Goal: Use online tool/utility: Utilize a website feature to perform a specific function

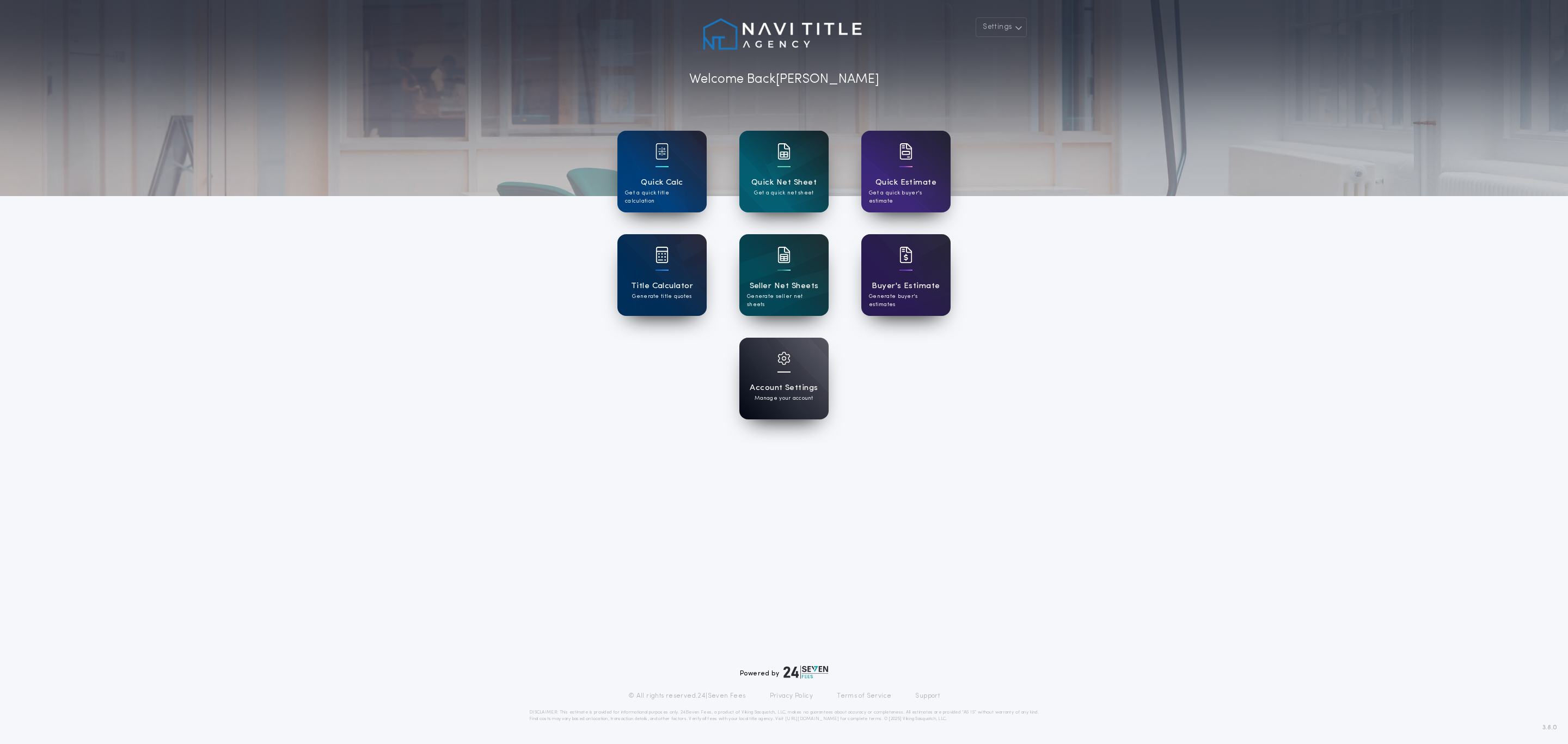
click at [772, 175] on div "Quick Net Sheet Get a quick net sheet" at bounding box center [784, 171] width 89 height 82
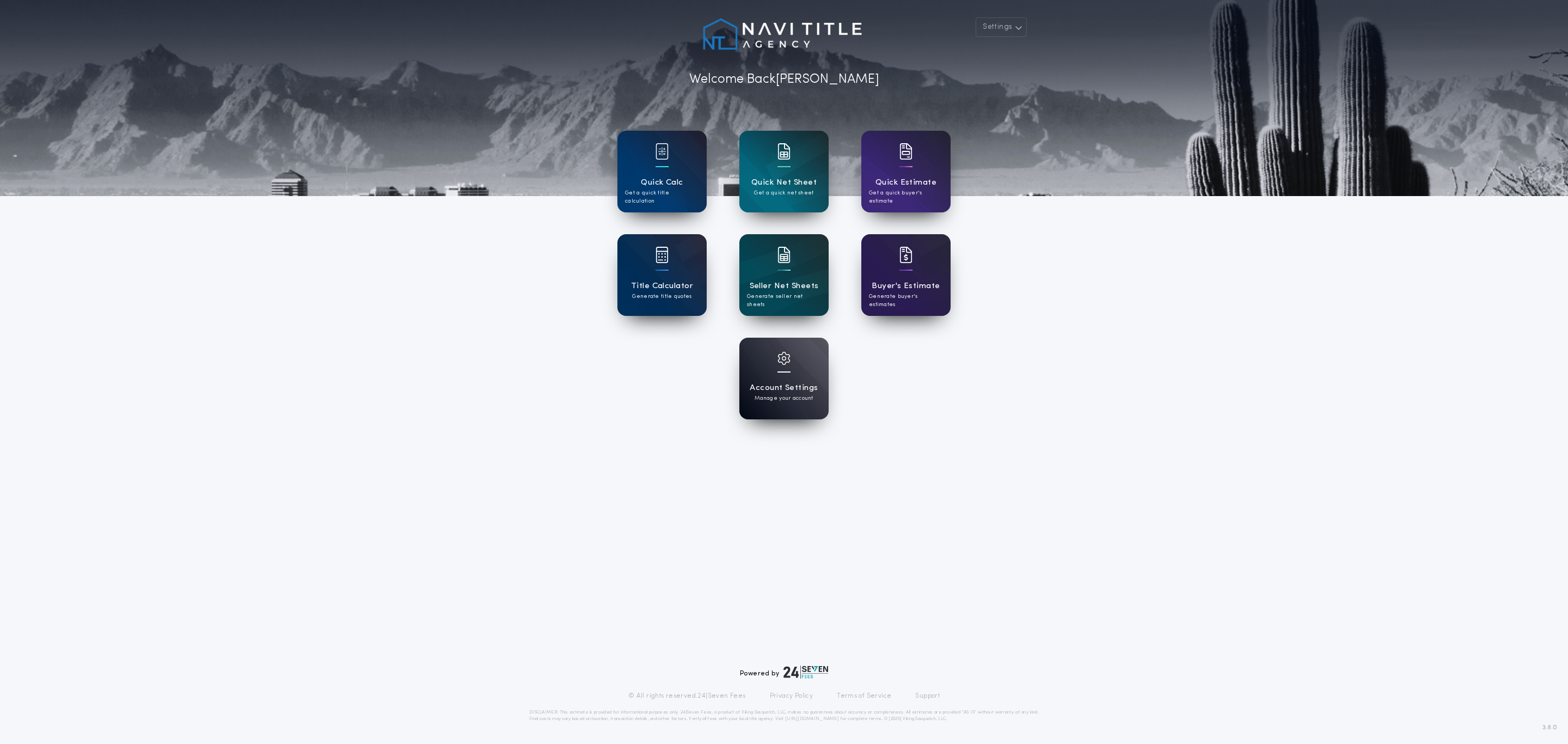
click at [648, 154] on div "Quick Calc Get a quick title calculation" at bounding box center [662, 171] width 89 height 82
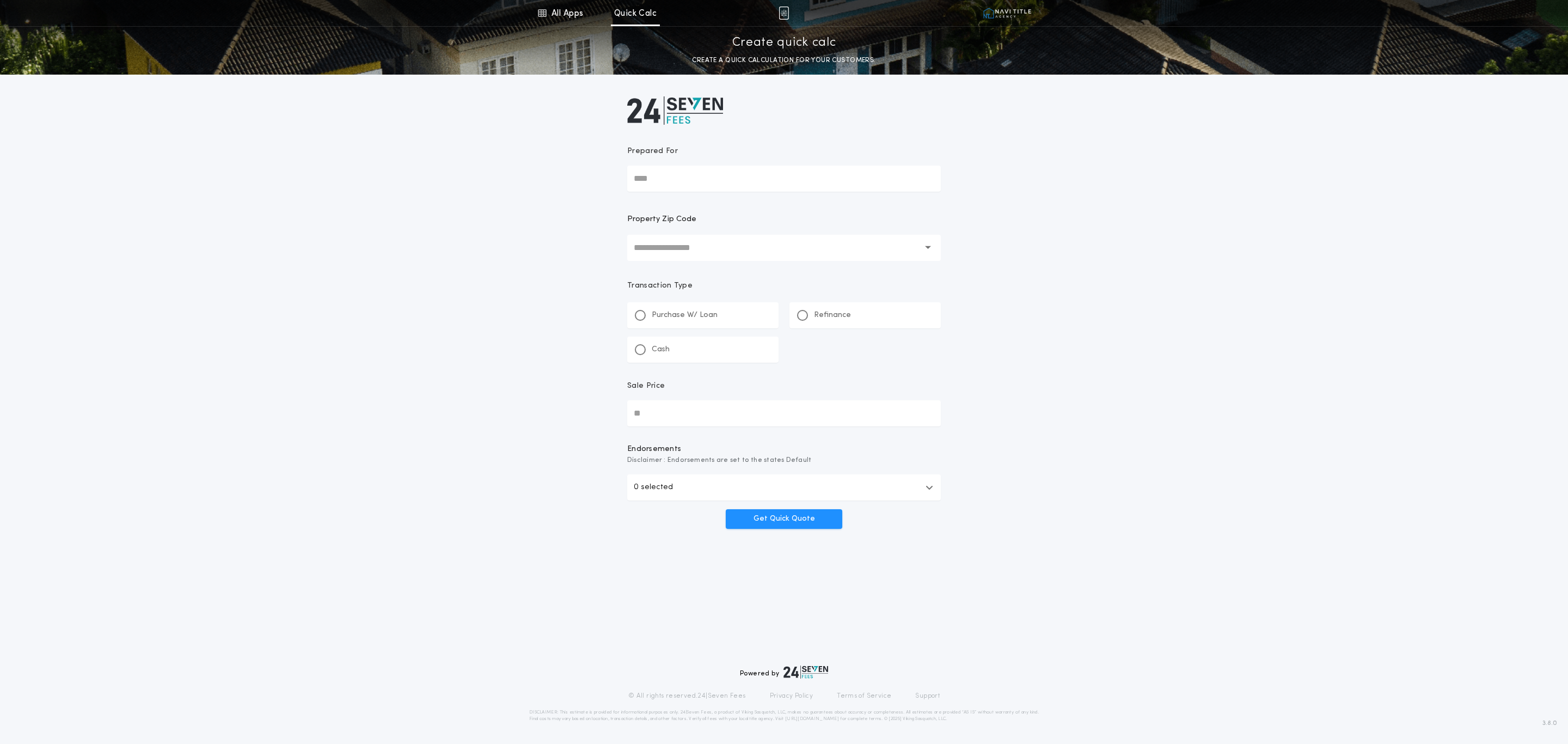
click at [817, 318] on p "Refinance" at bounding box center [832, 315] width 37 height 11
click at [660, 182] on input "Prepared For" at bounding box center [784, 179] width 314 height 26
click at [660, 247] on input "text" at bounding box center [776, 248] width 285 height 26
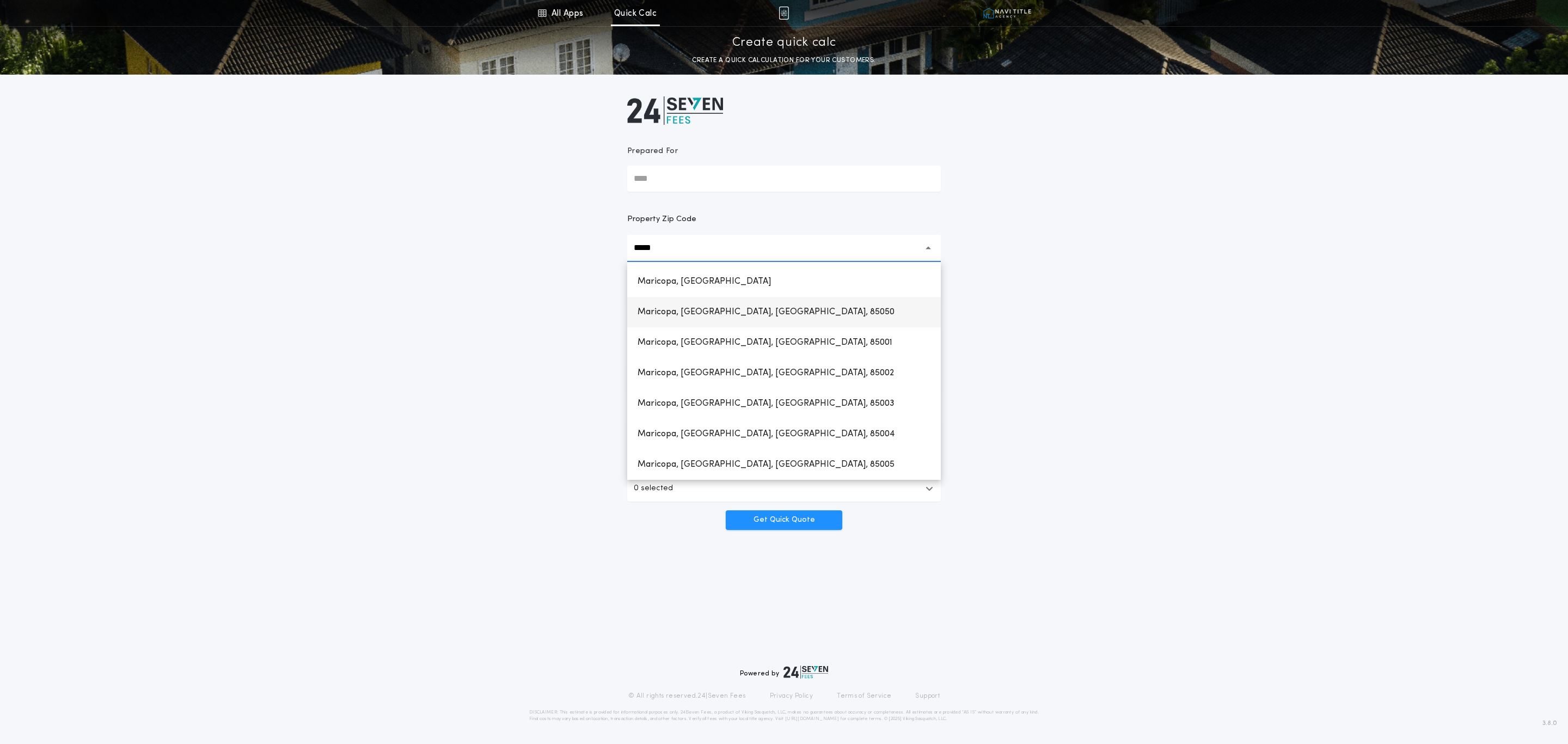
click at [774, 310] on div "Maricopa, Phoenix, AZ, 85050" at bounding box center [784, 312] width 314 height 31
type input "**********"
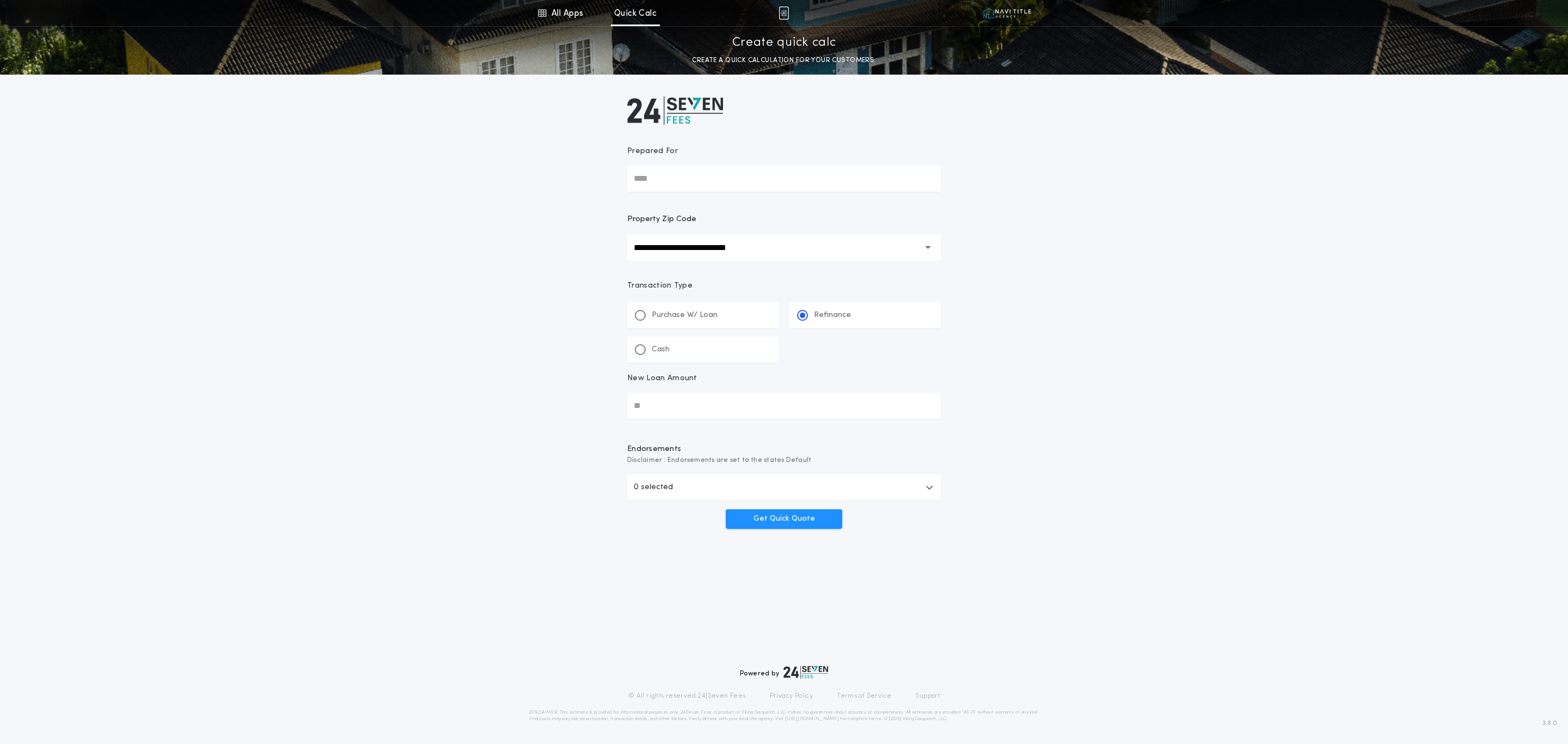
click at [656, 404] on input "New Loan Amount" at bounding box center [784, 406] width 314 height 26
type input "**********"
click at [801, 513] on button "Get Quick Quote" at bounding box center [784, 519] width 117 height 19
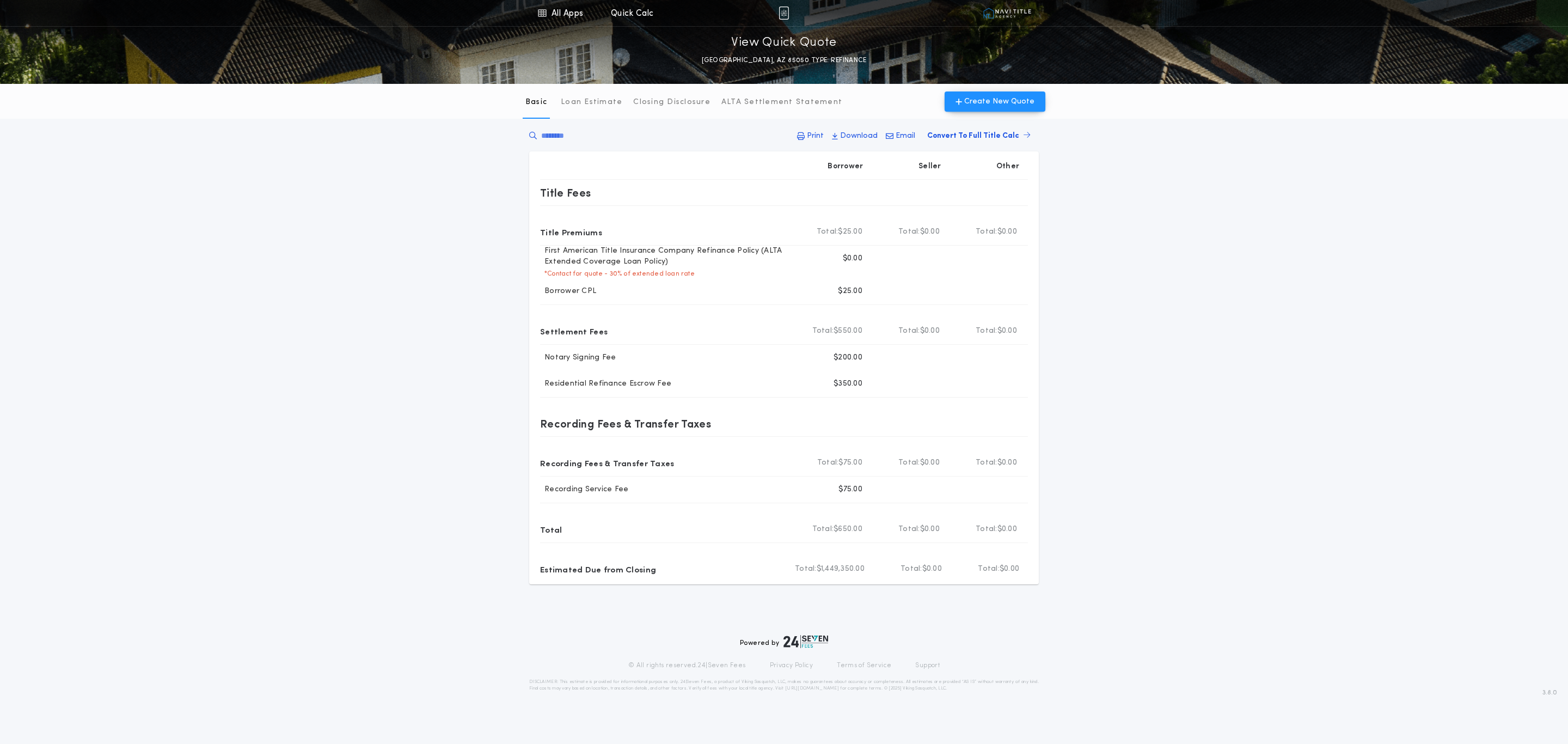
click at [996, 103] on span "Create New Quote" at bounding box center [999, 102] width 71 height 11
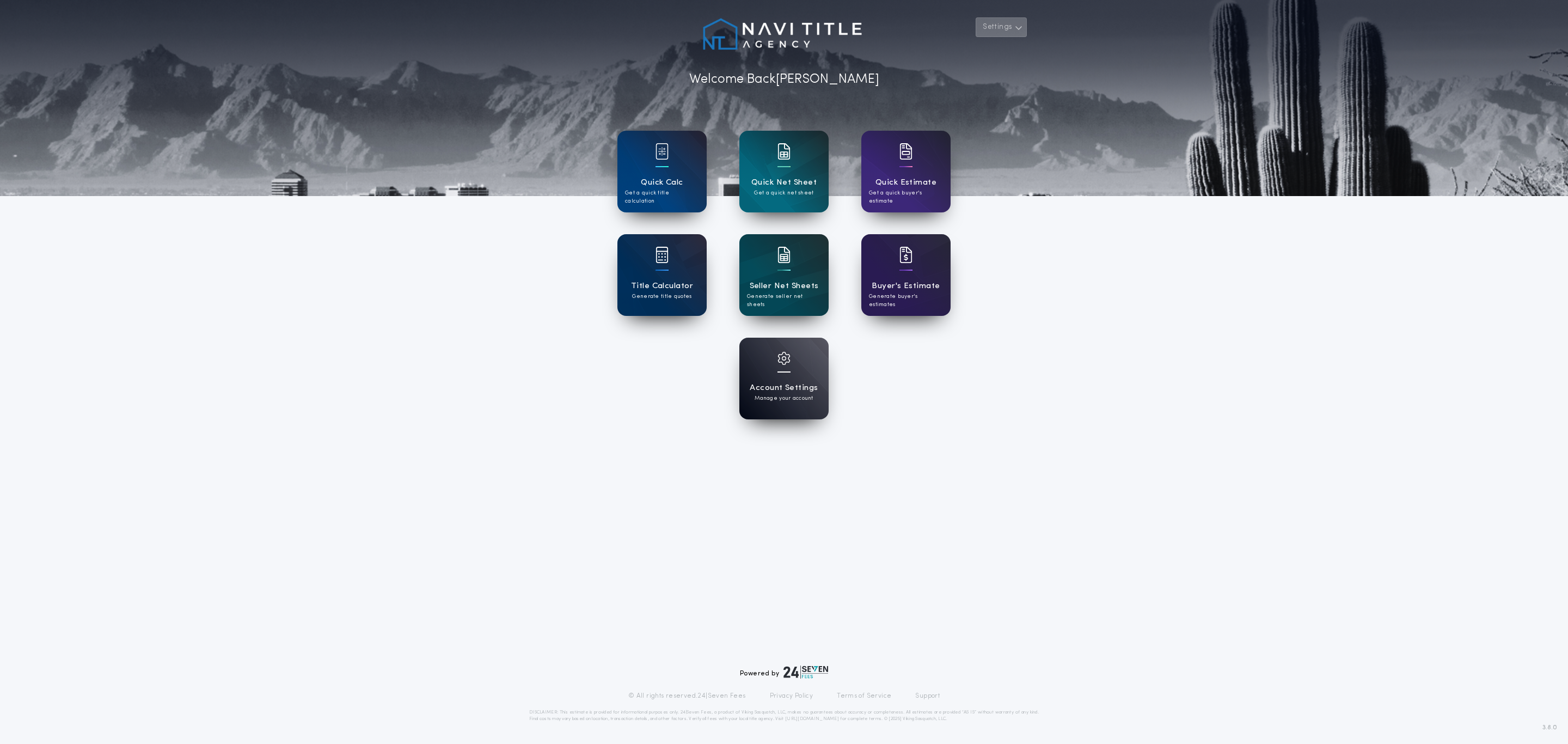
click at [994, 31] on button "Settings" at bounding box center [1001, 27] width 51 height 19
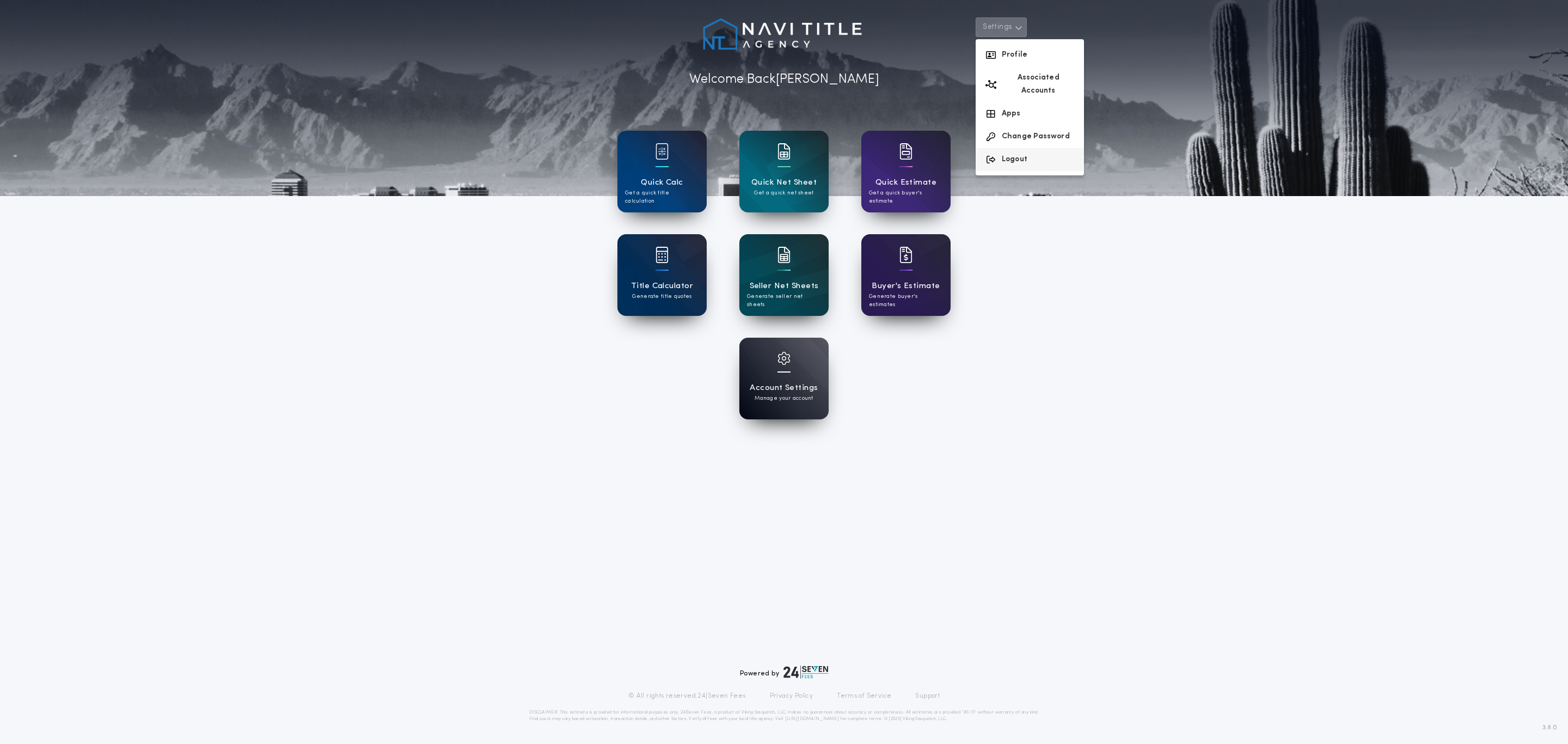
click at [1008, 150] on button "Logout" at bounding box center [1030, 159] width 109 height 23
